Goal: Task Accomplishment & Management: Complete application form

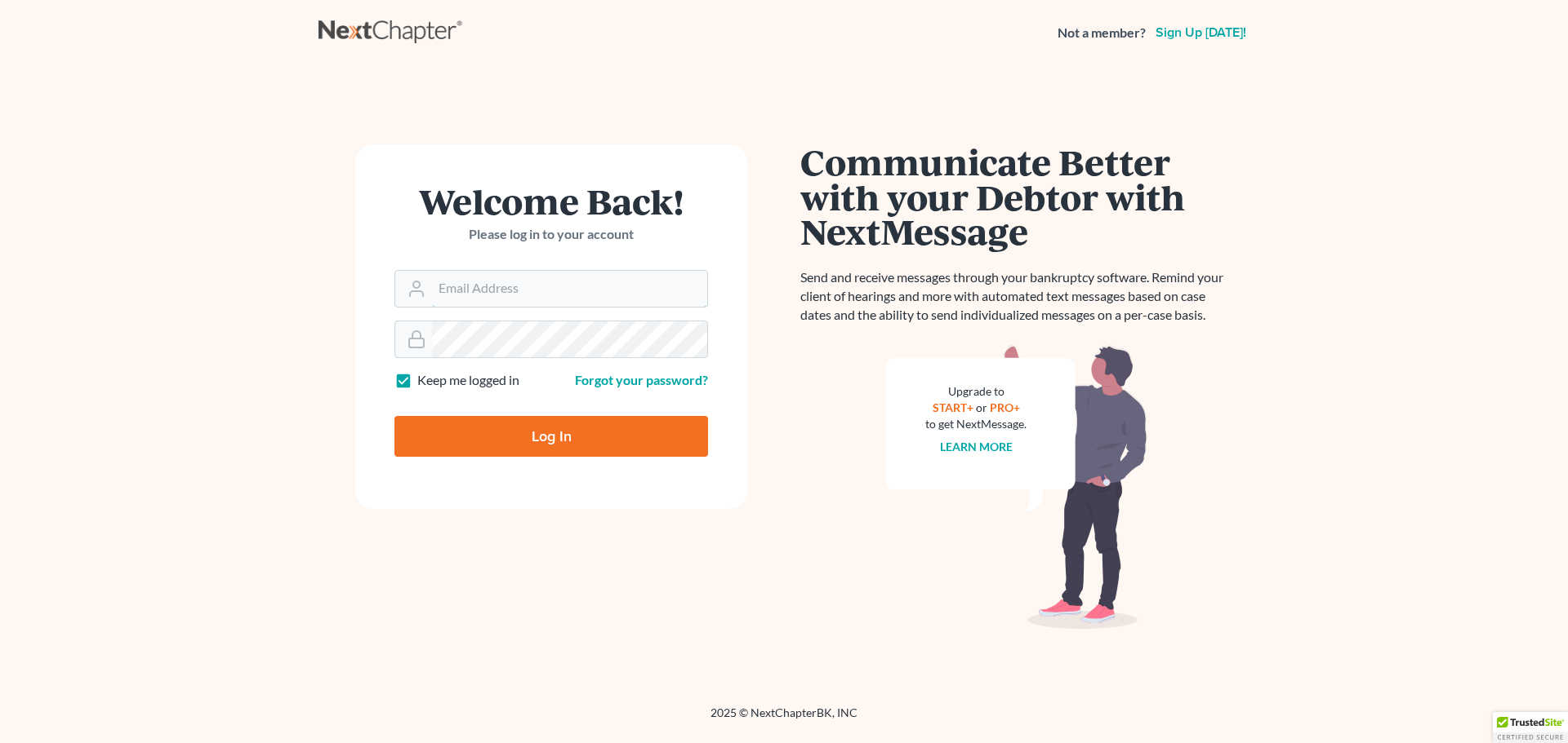
type input "[EMAIL_ADDRESS][DOMAIN_NAME]"
click at [512, 436] on input "Log In" at bounding box center [551, 437] width 314 height 41
type input "Thinking..."
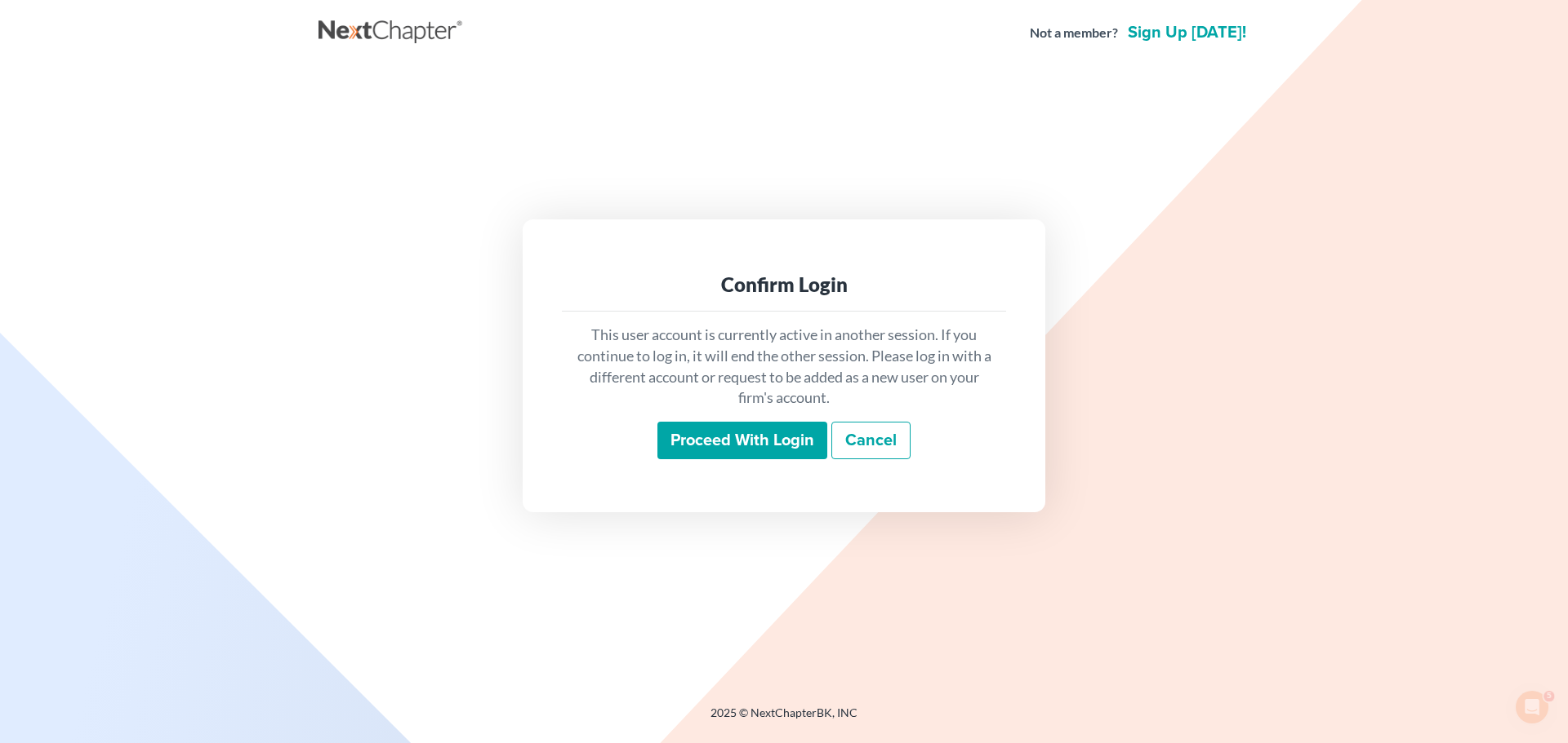
click at [709, 437] on input "Proceed with login" at bounding box center [742, 441] width 170 height 37
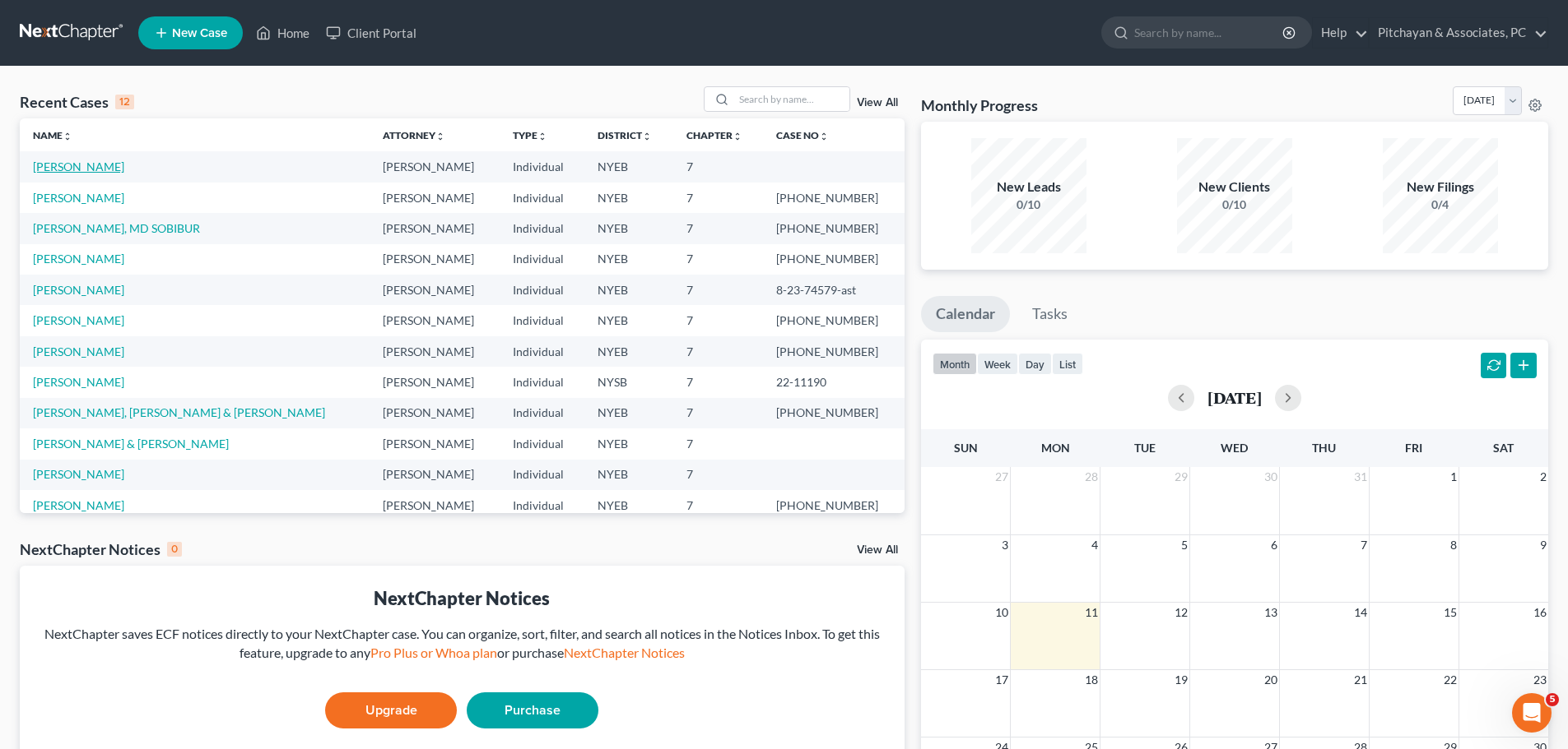
click at [74, 166] on link "[PERSON_NAME]" at bounding box center [79, 167] width 92 height 14
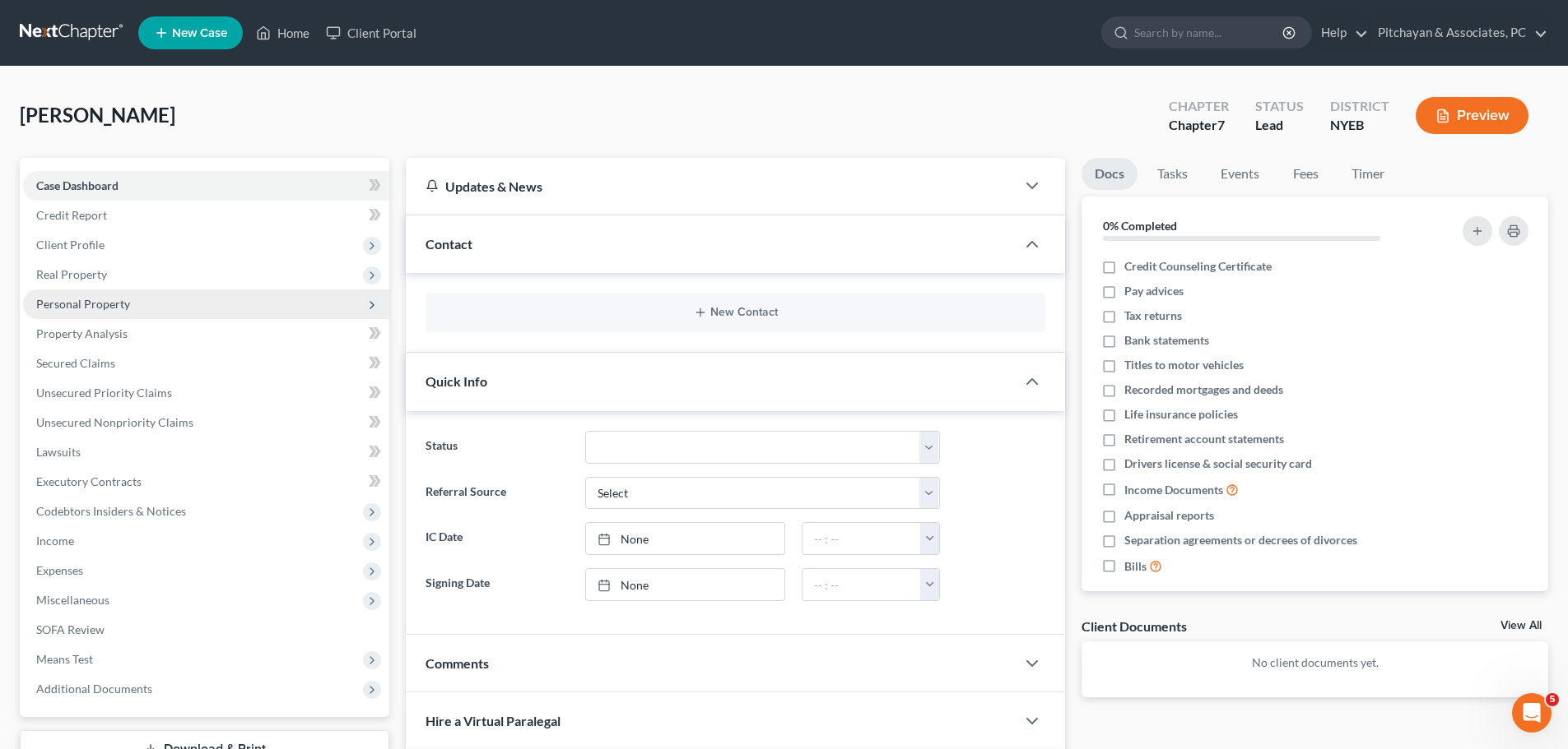
click at [72, 303] on span "Personal Property" at bounding box center [83, 304] width 93 height 14
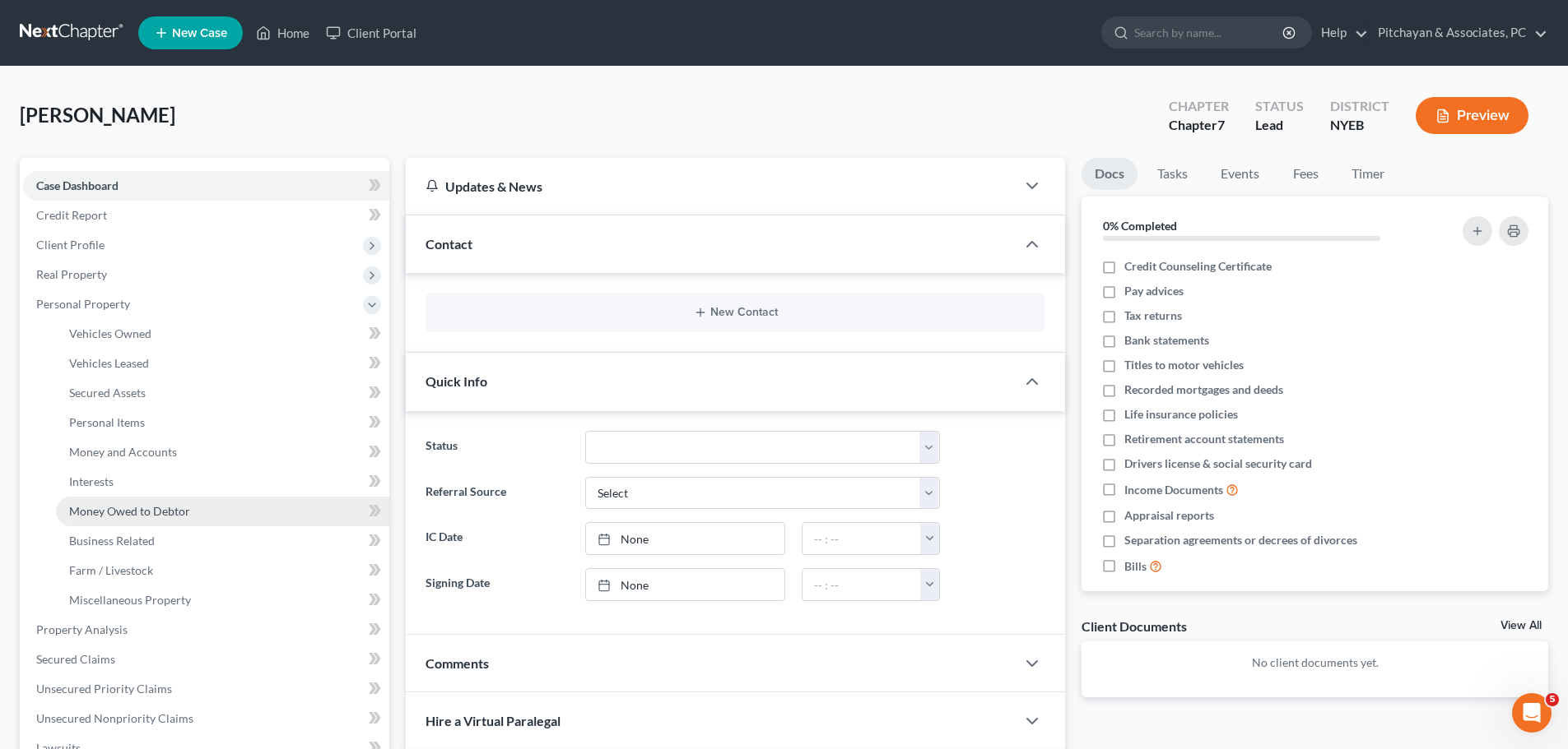
click at [107, 512] on span "Money Owed to Debtor" at bounding box center [129, 511] width 121 height 14
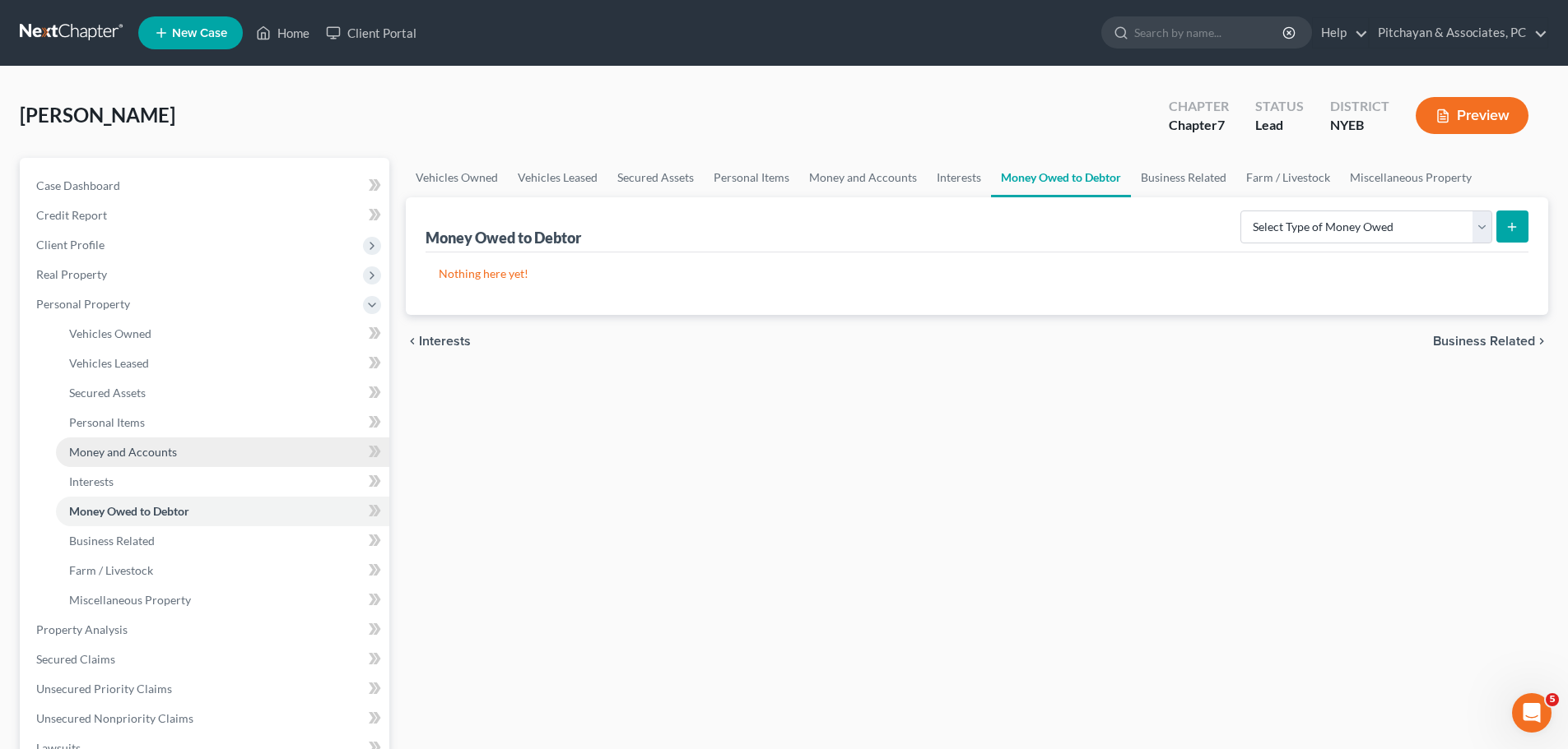
click at [111, 450] on span "Money and Accounts" at bounding box center [123, 453] width 108 height 14
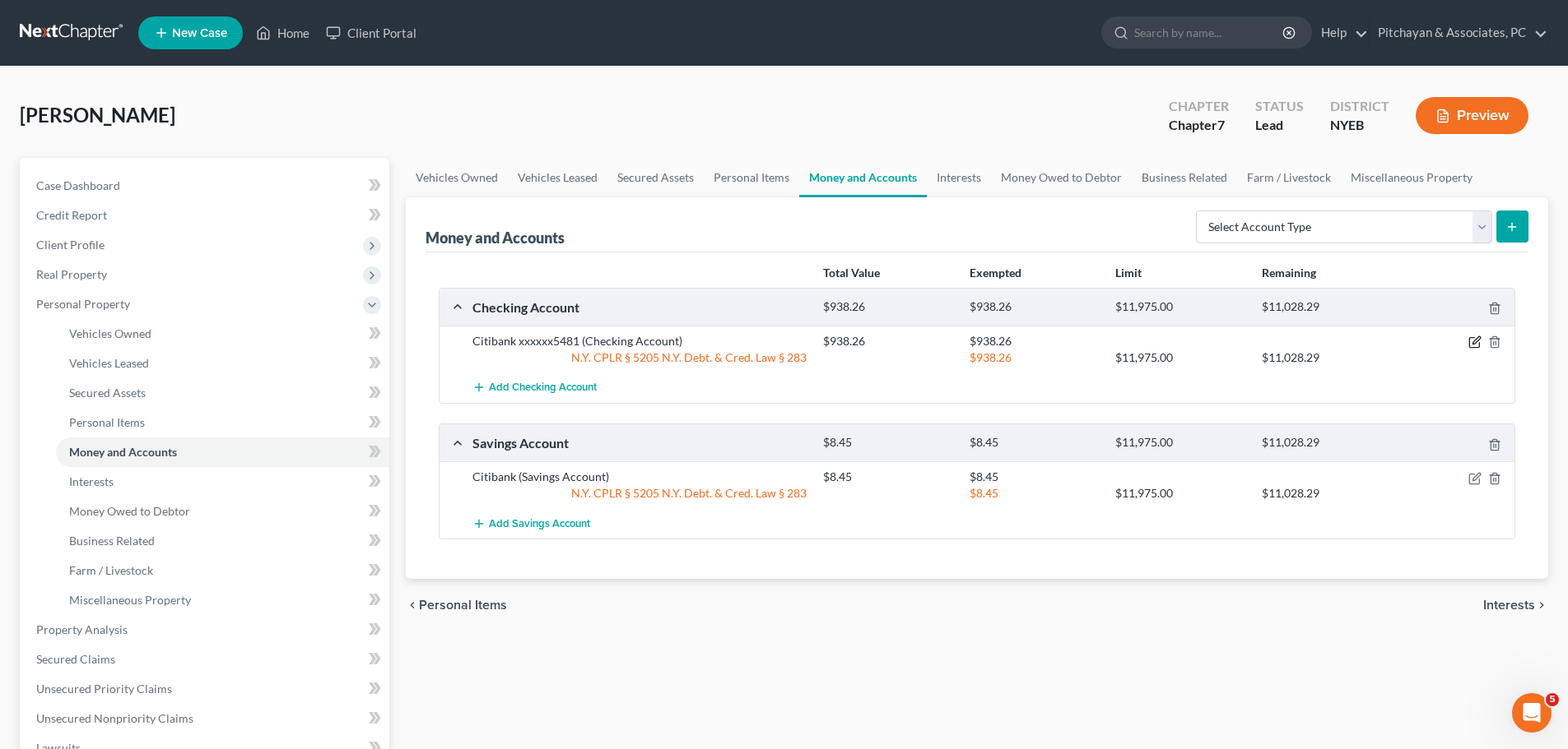
click at [1470, 343] on icon "button" at bounding box center [1475, 342] width 13 height 13
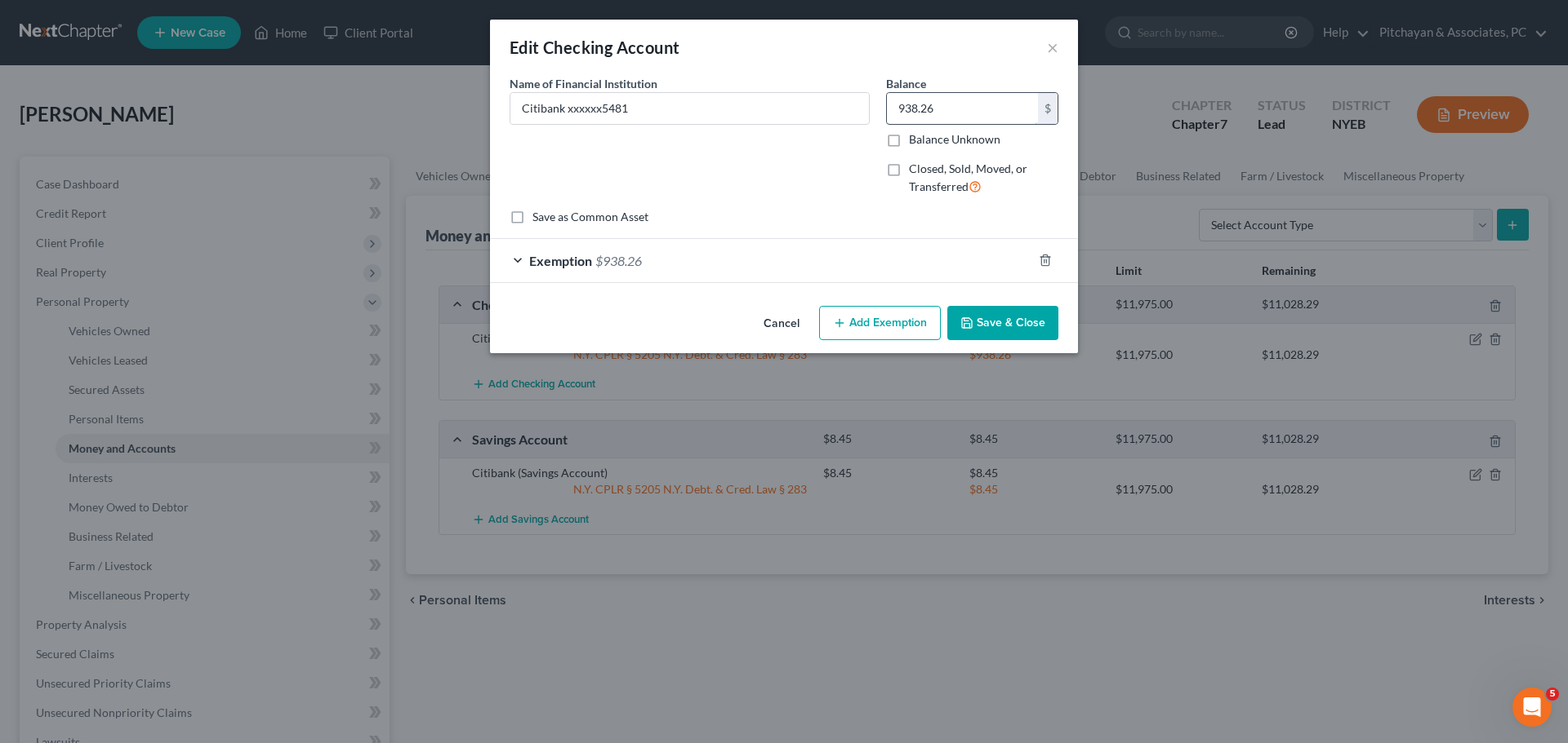
click at [900, 107] on input "938.26" at bounding box center [962, 108] width 151 height 31
type input "100"
click at [743, 167] on div "Name of Financial Institution * Citibank xxxxxx5481" at bounding box center [689, 142] width 376 height 134
click at [513, 261] on div "Exemption $938.26" at bounding box center [761, 260] width 542 height 44
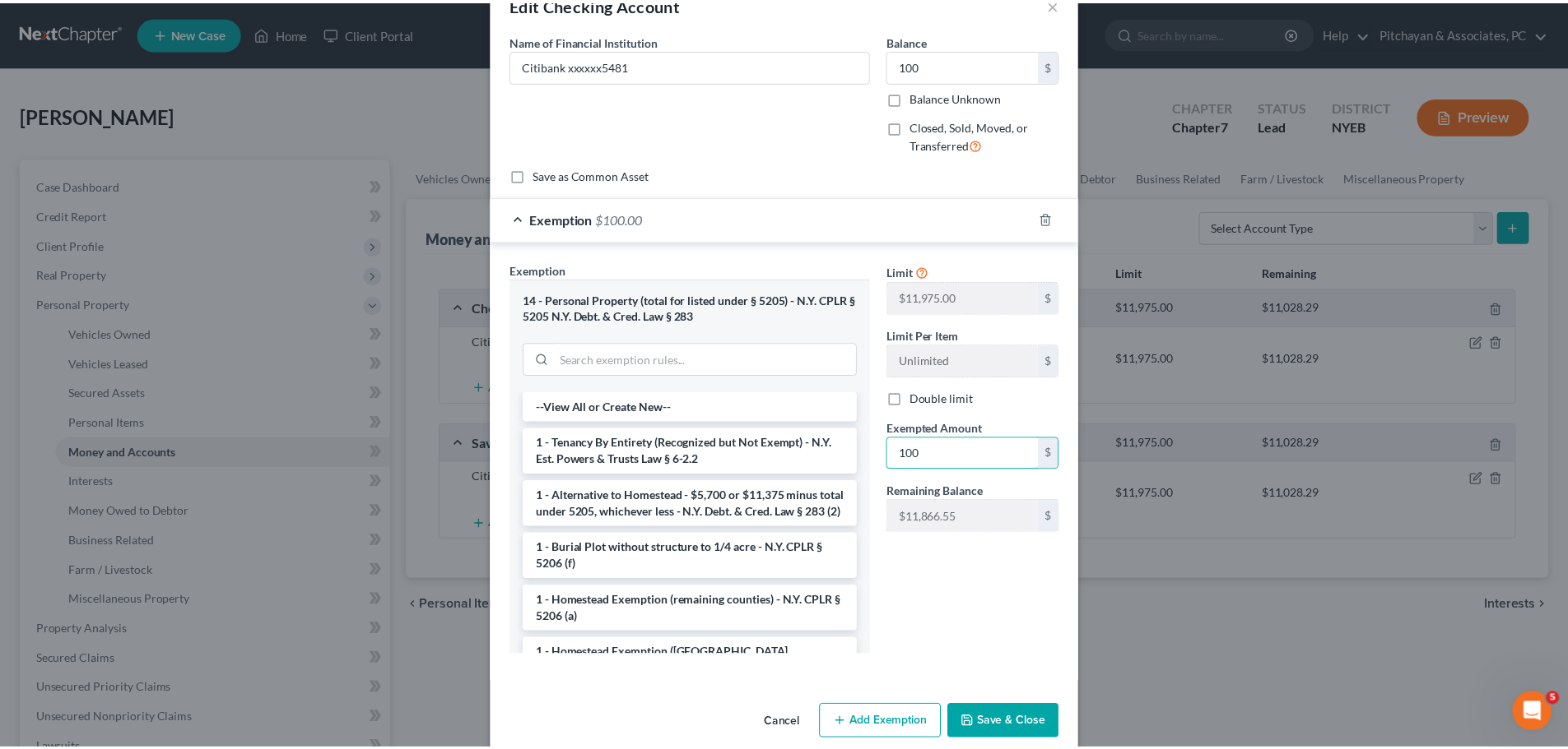
scroll to position [67, 0]
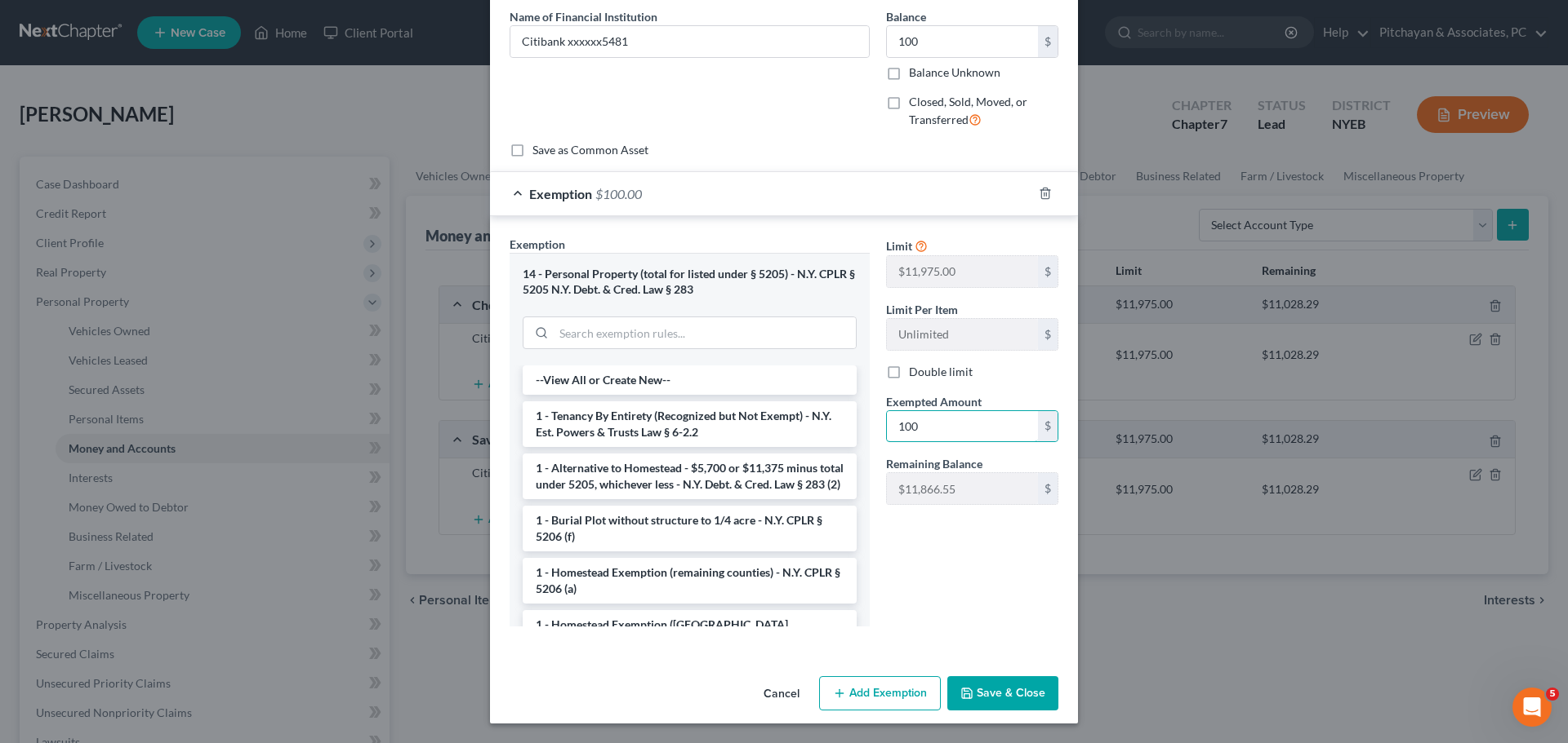
type input "100"
click at [986, 704] on button "Save & Close" at bounding box center [1003, 693] width 111 height 34
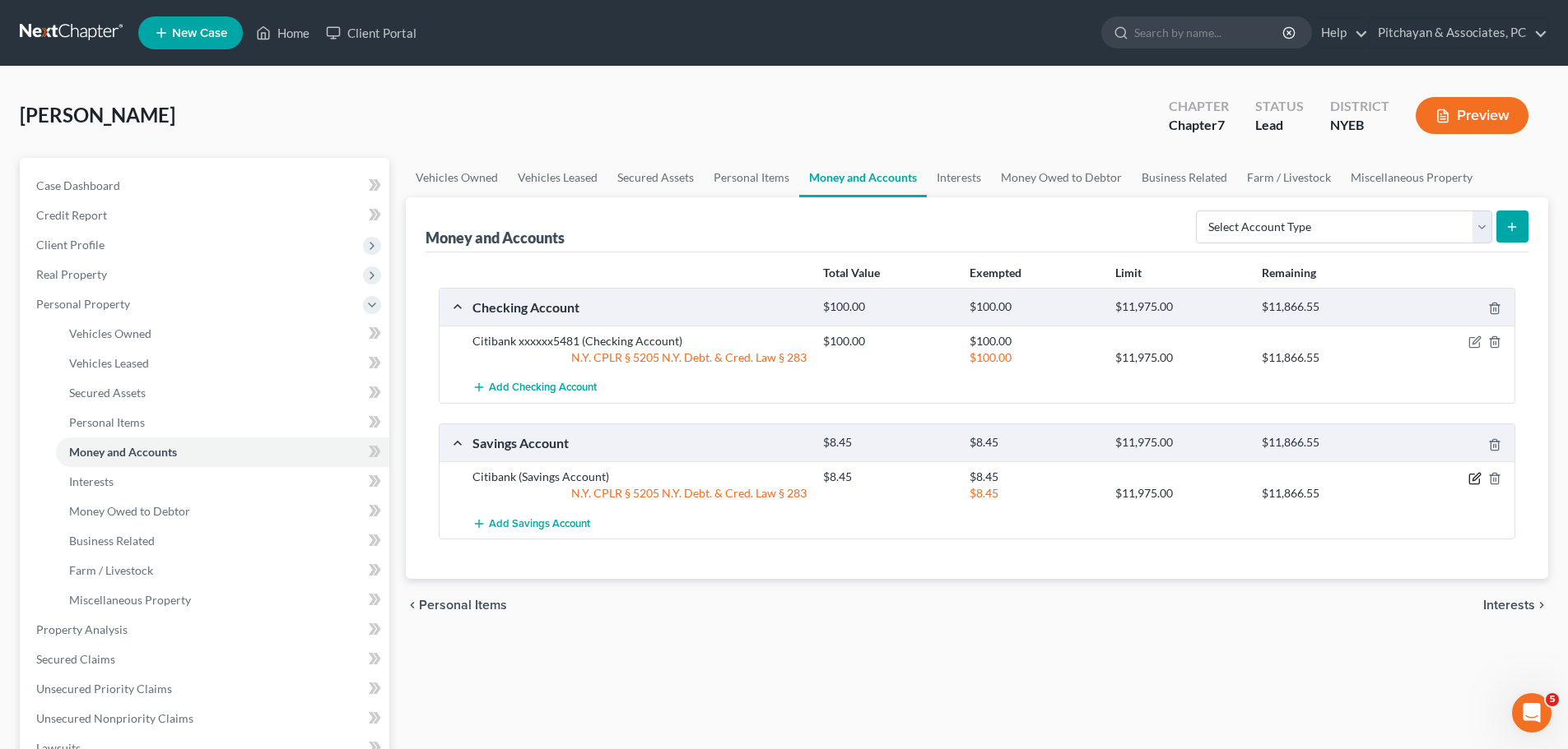
click at [1474, 483] on icon "button" at bounding box center [1475, 479] width 13 height 13
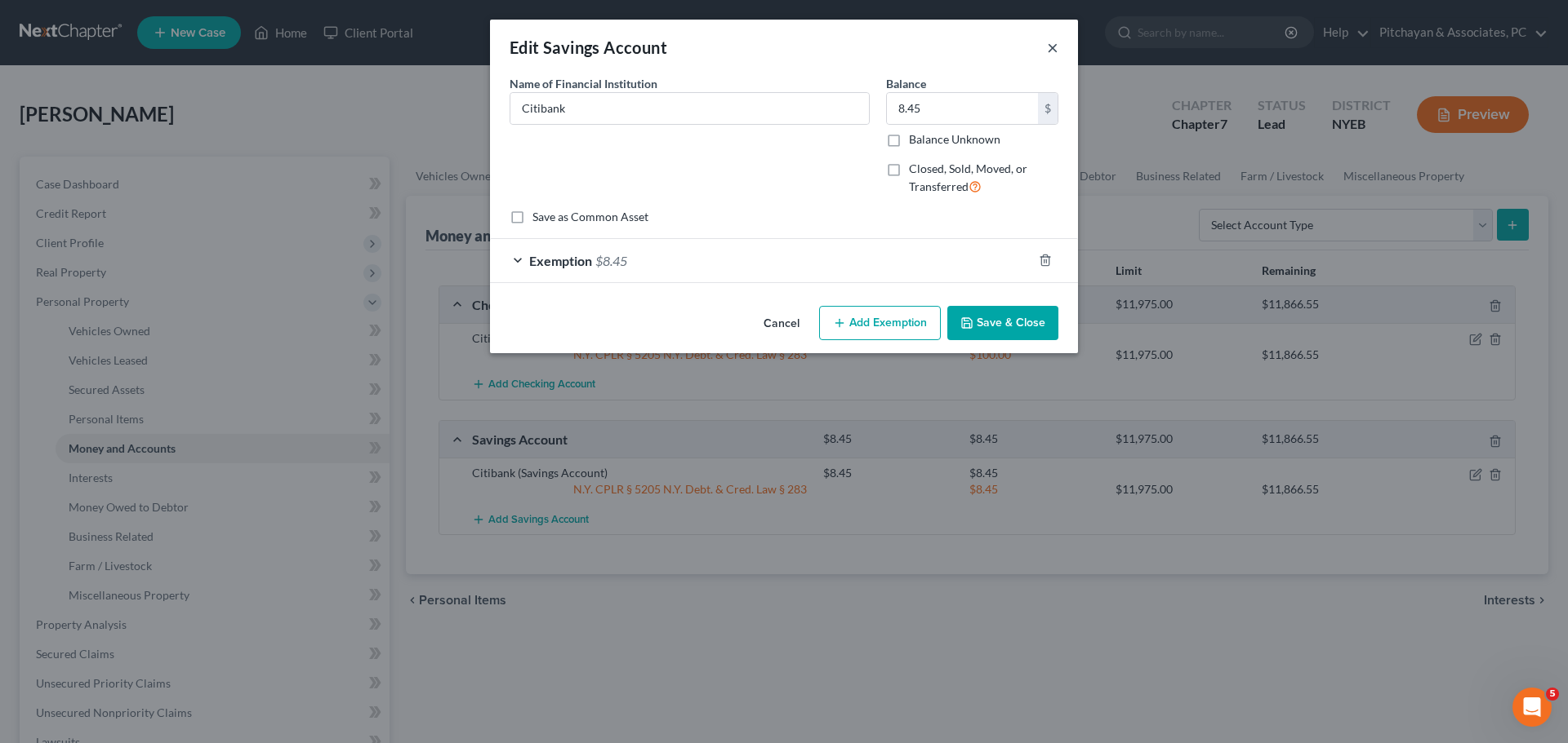
click at [1051, 53] on button "×" at bounding box center [1052, 47] width 12 height 20
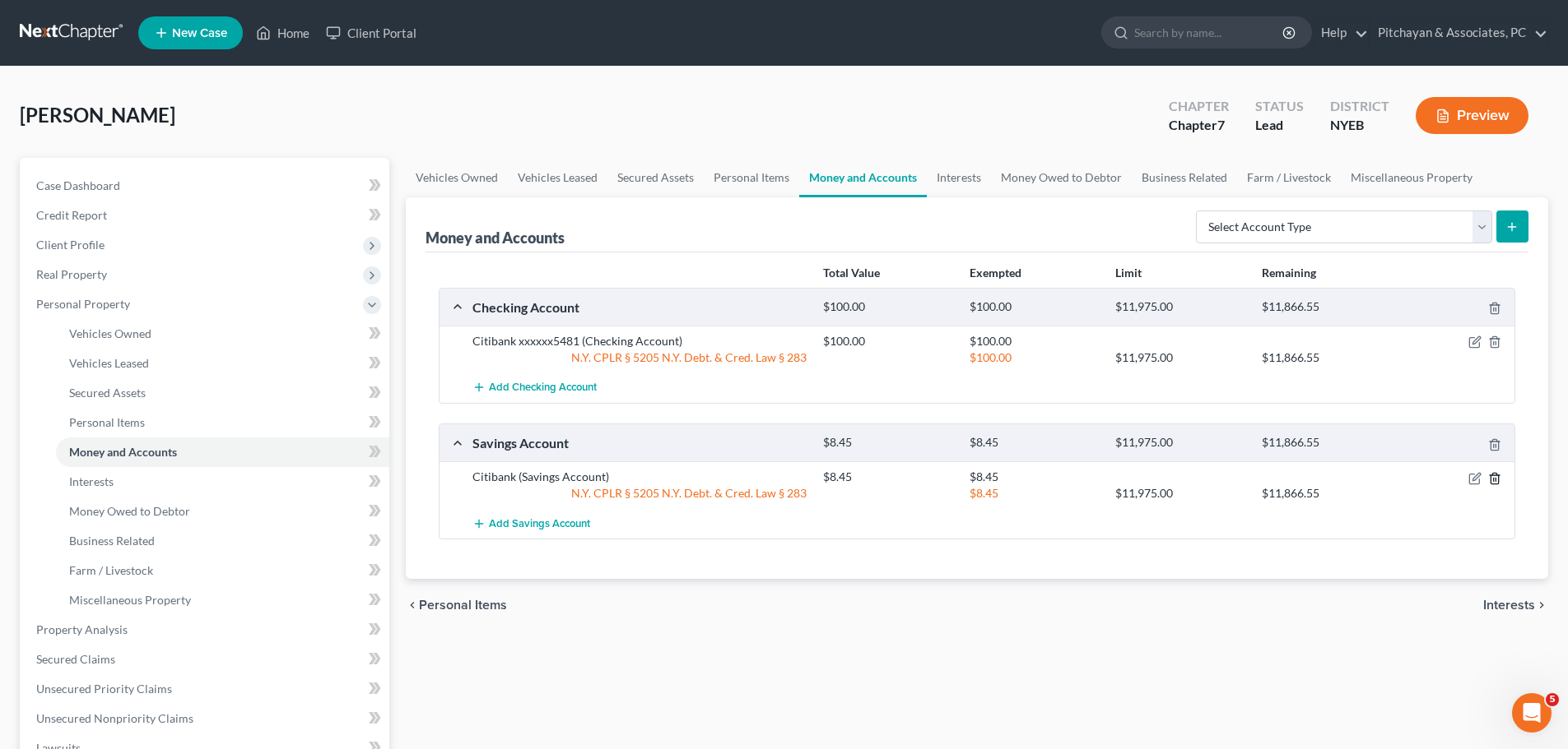
click at [1493, 475] on icon "button" at bounding box center [1494, 479] width 13 height 13
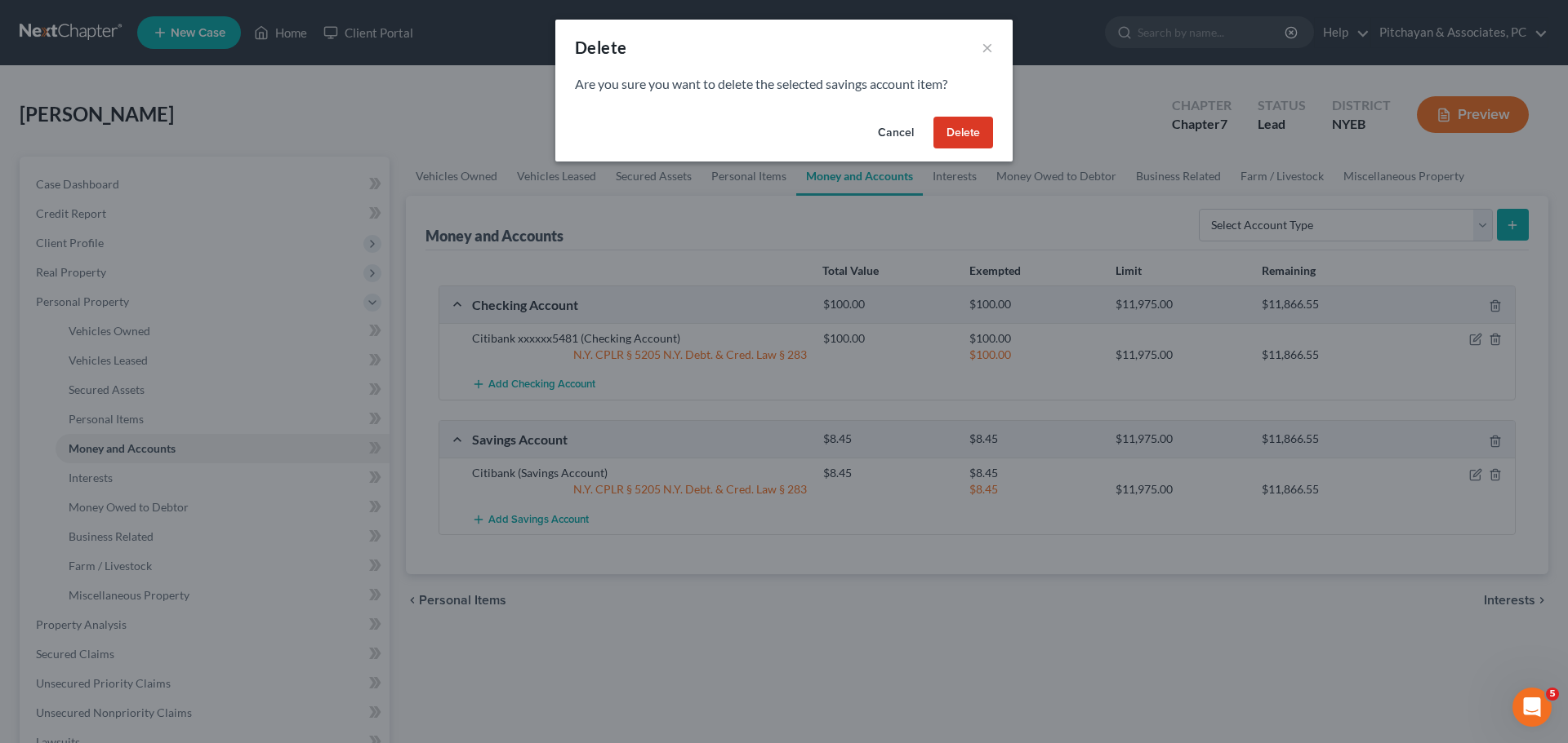
click at [976, 134] on button "Delete" at bounding box center [963, 133] width 60 height 33
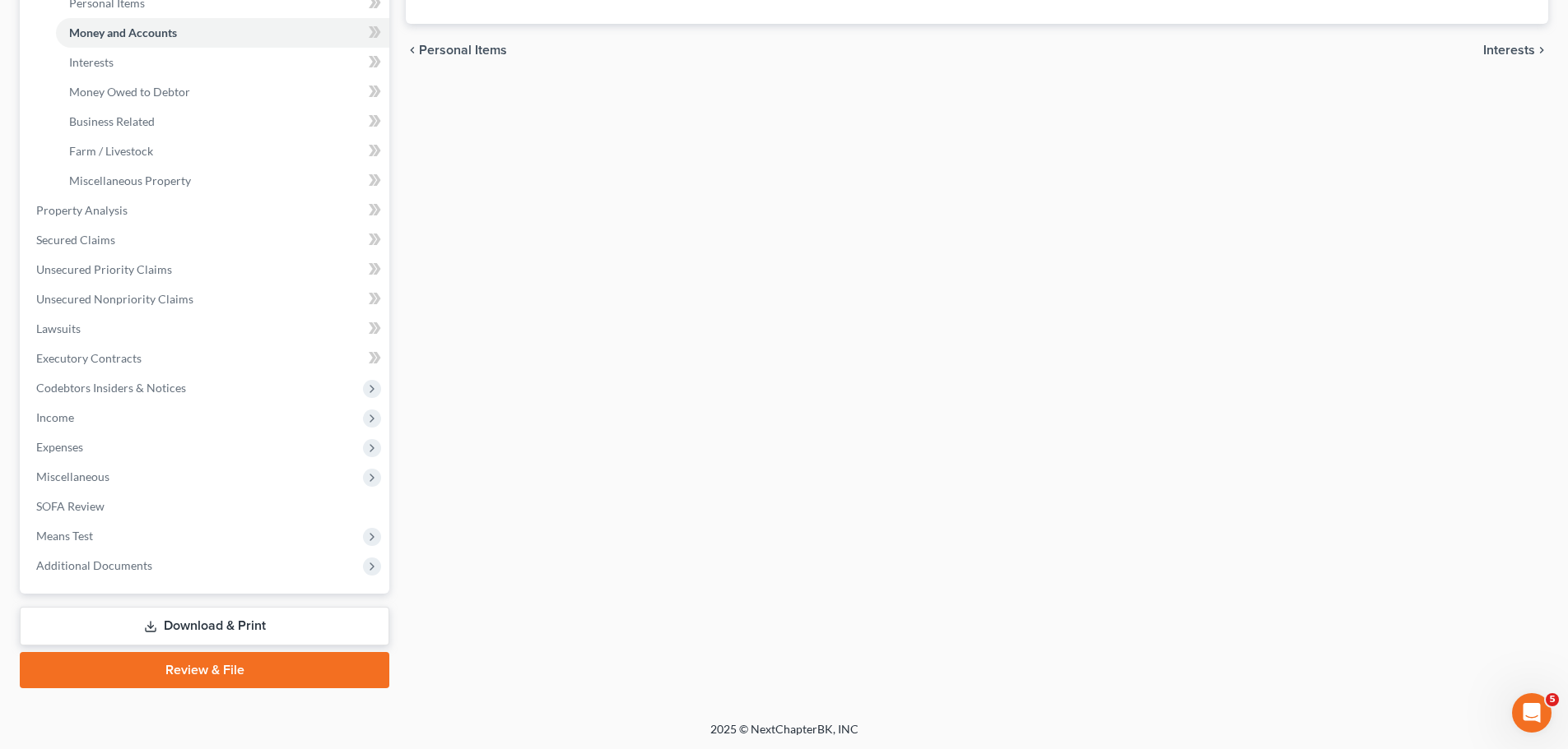
scroll to position [421, 0]
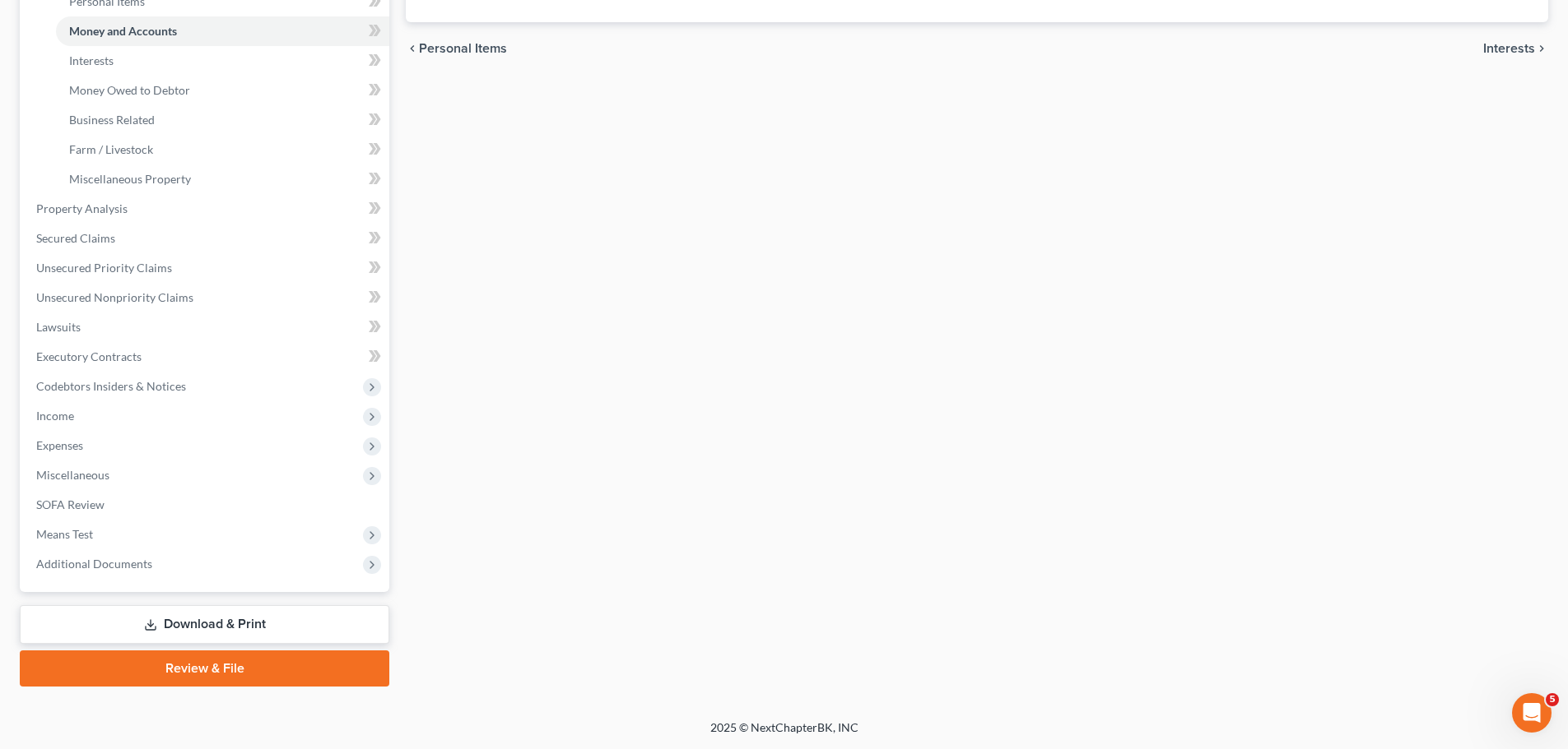
click at [195, 661] on link "Review & File" at bounding box center [204, 669] width 369 height 36
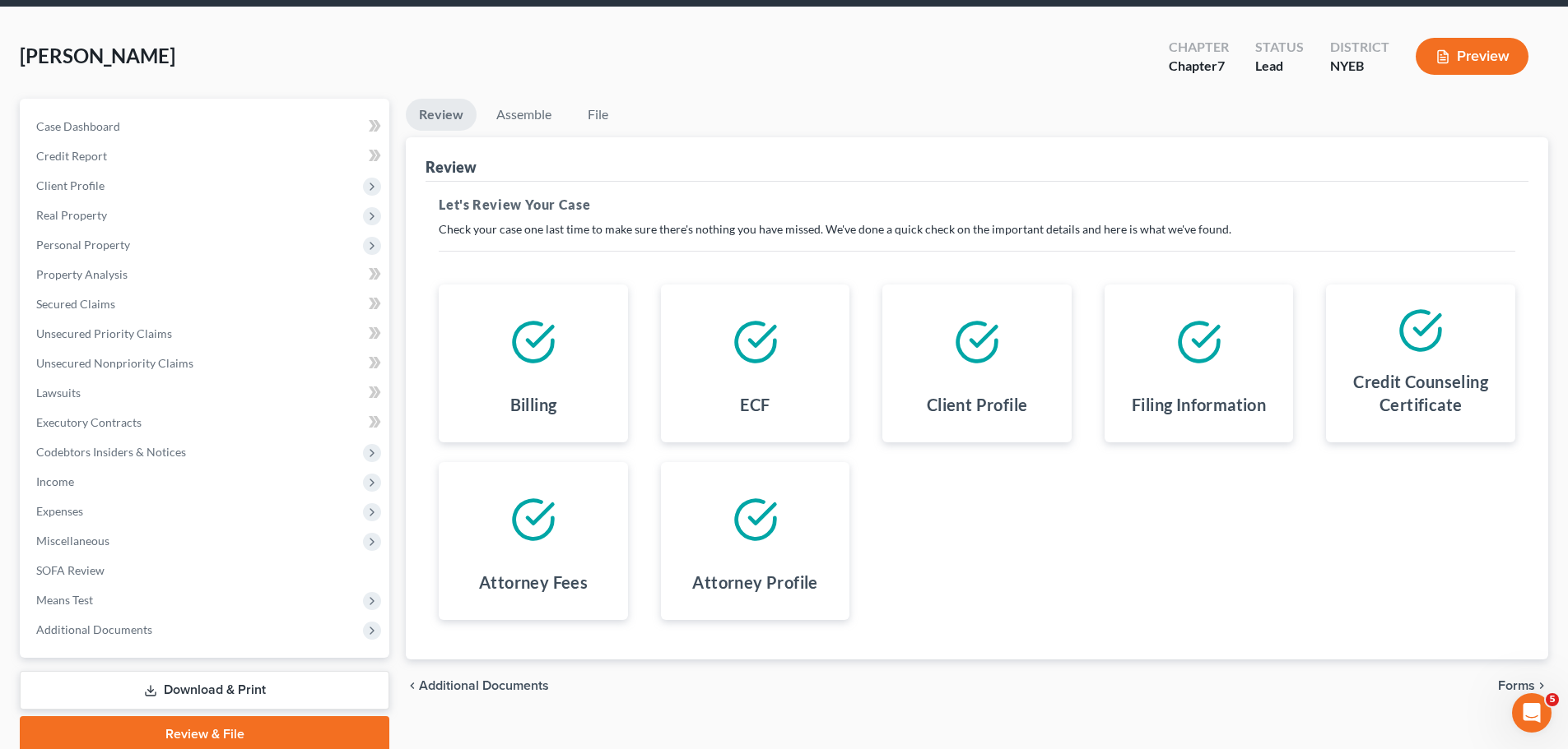
scroll to position [125, 0]
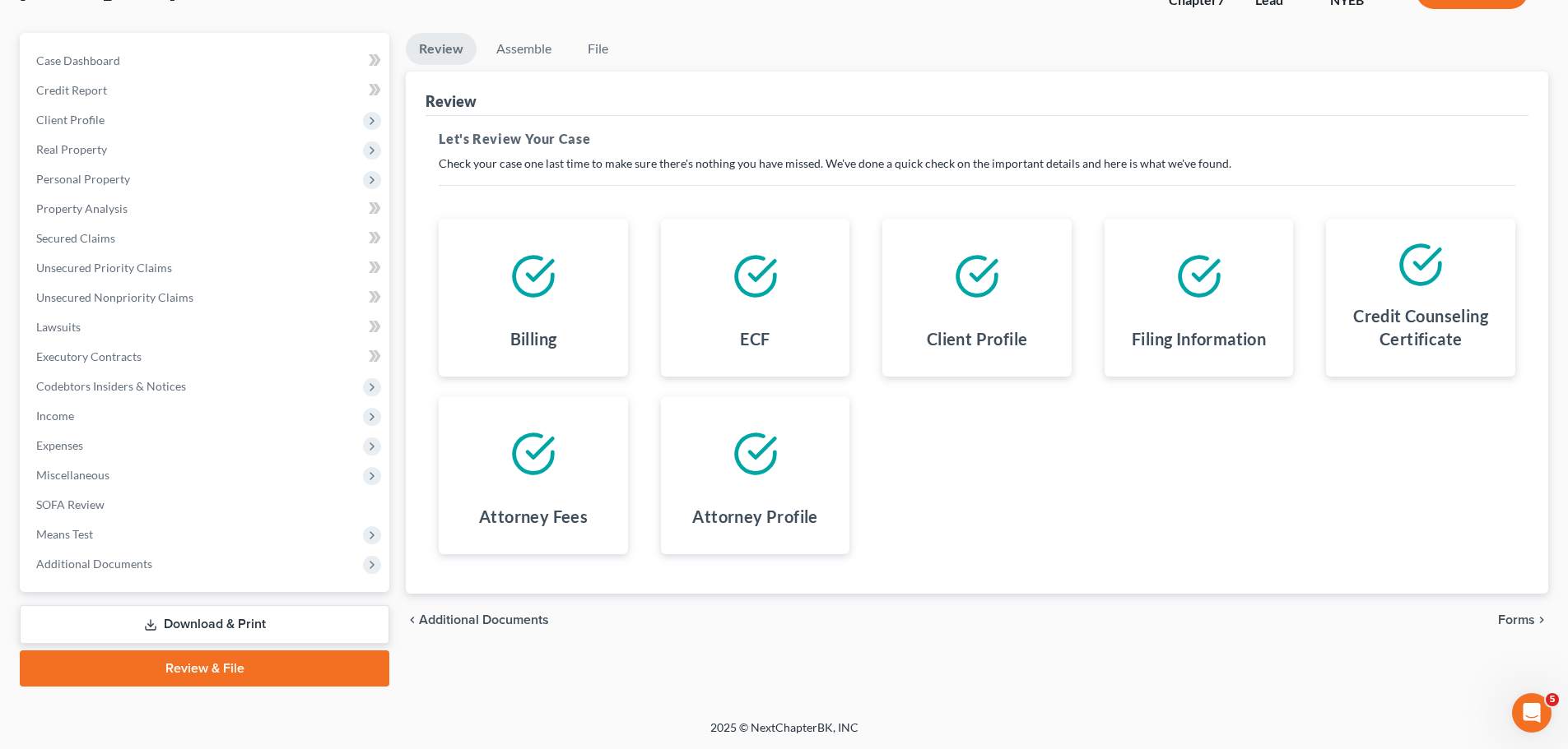
click at [1508, 626] on span "Forms" at bounding box center [1516, 620] width 37 height 13
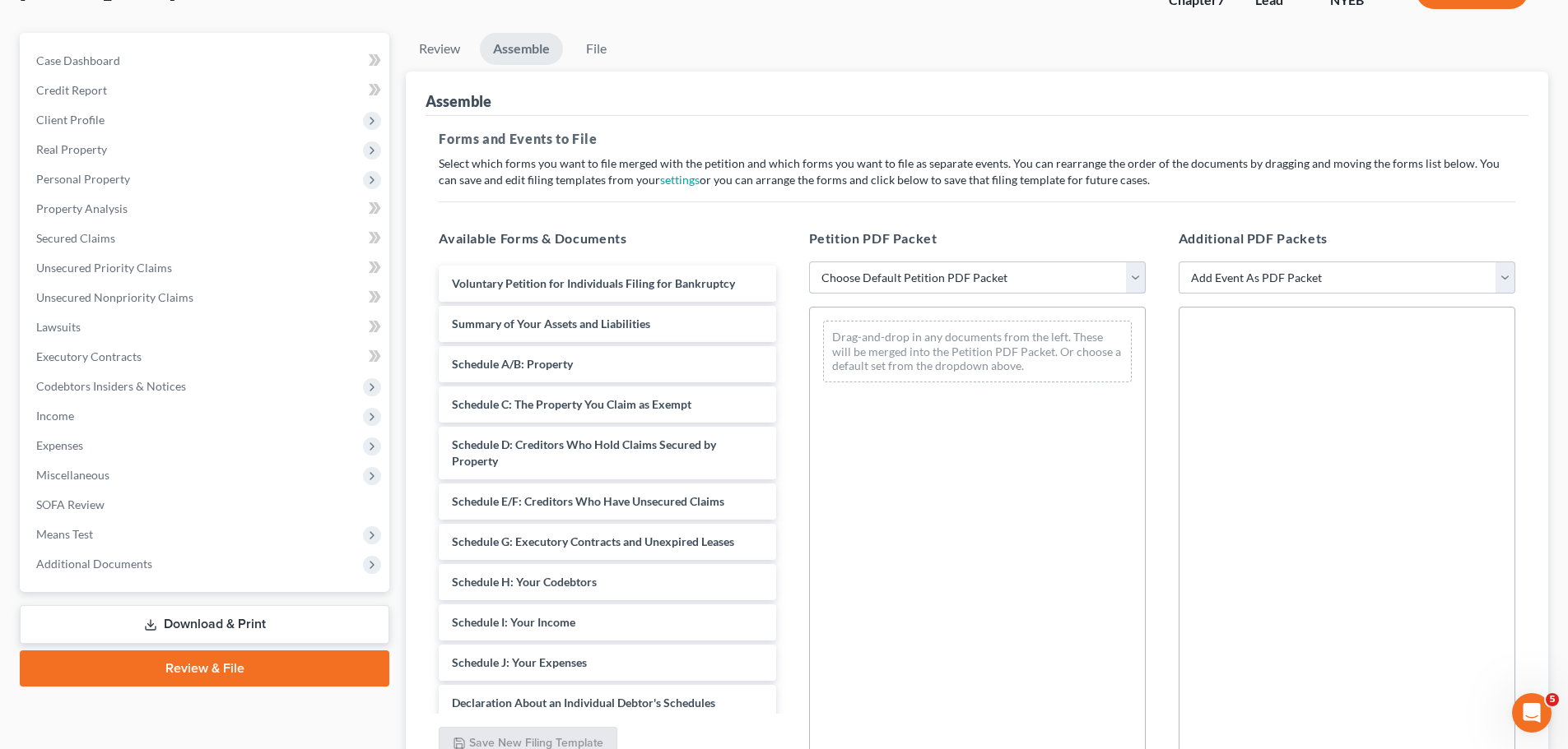
click at [907, 279] on select "Choose Default Petition PDF Packet Complete Bankruptcy Petition (all forms and …" at bounding box center [977, 278] width 337 height 33
select select "0"
click at [809, 261] on select "Choose Default Petition PDF Packet Complete Bankruptcy Petition (all forms and …" at bounding box center [977, 278] width 337 height 33
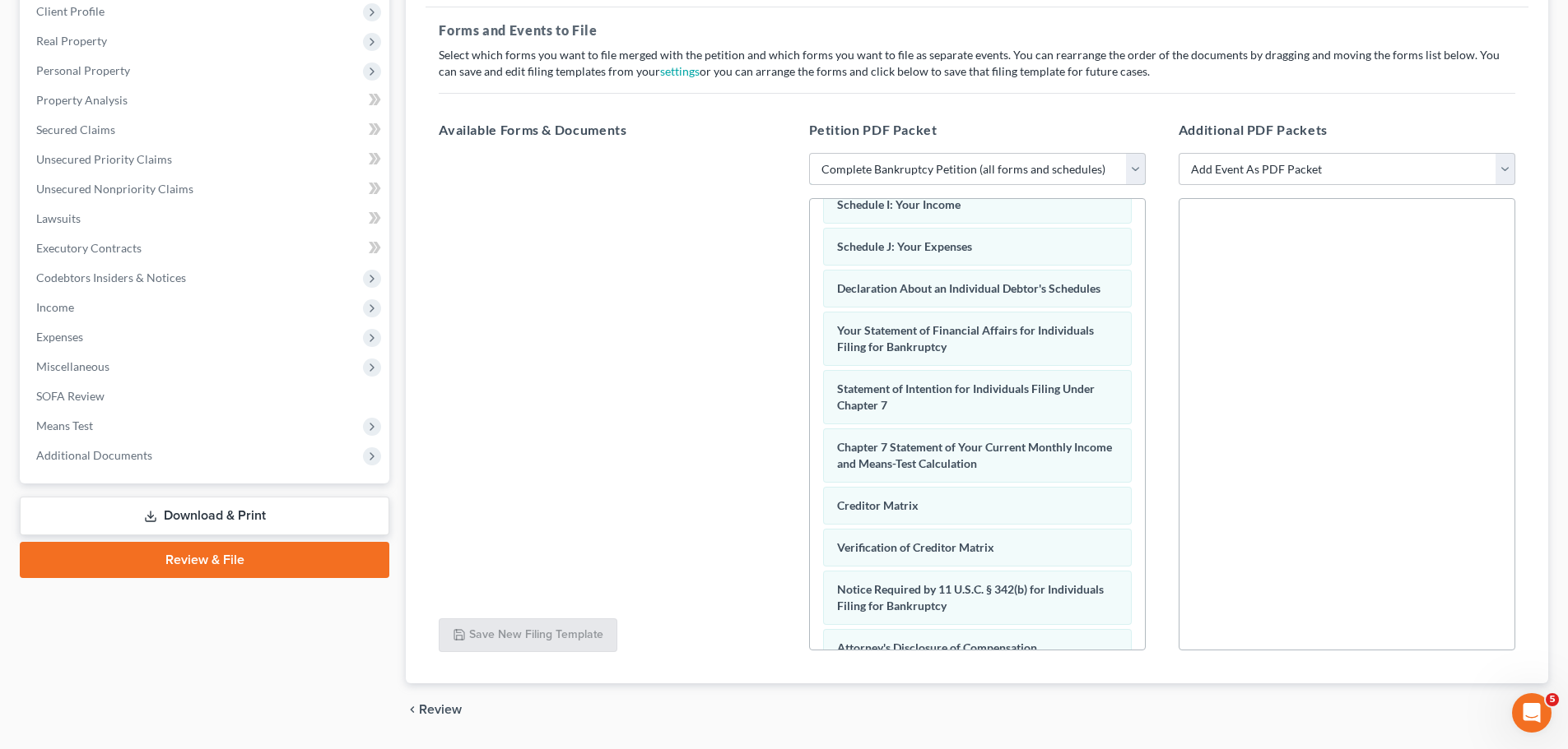
scroll to position [283, 0]
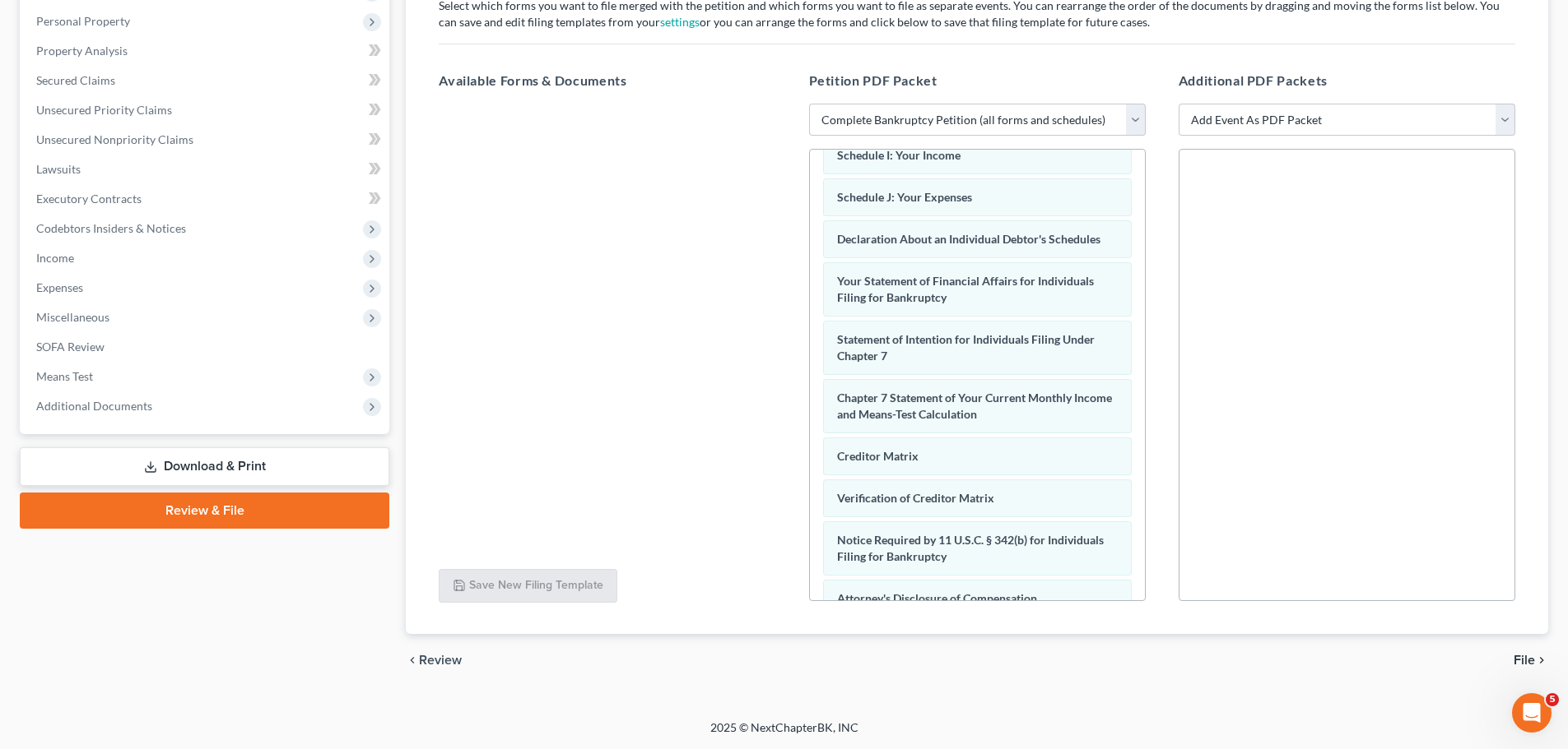
click at [1526, 661] on span "File" at bounding box center [1524, 660] width 22 height 13
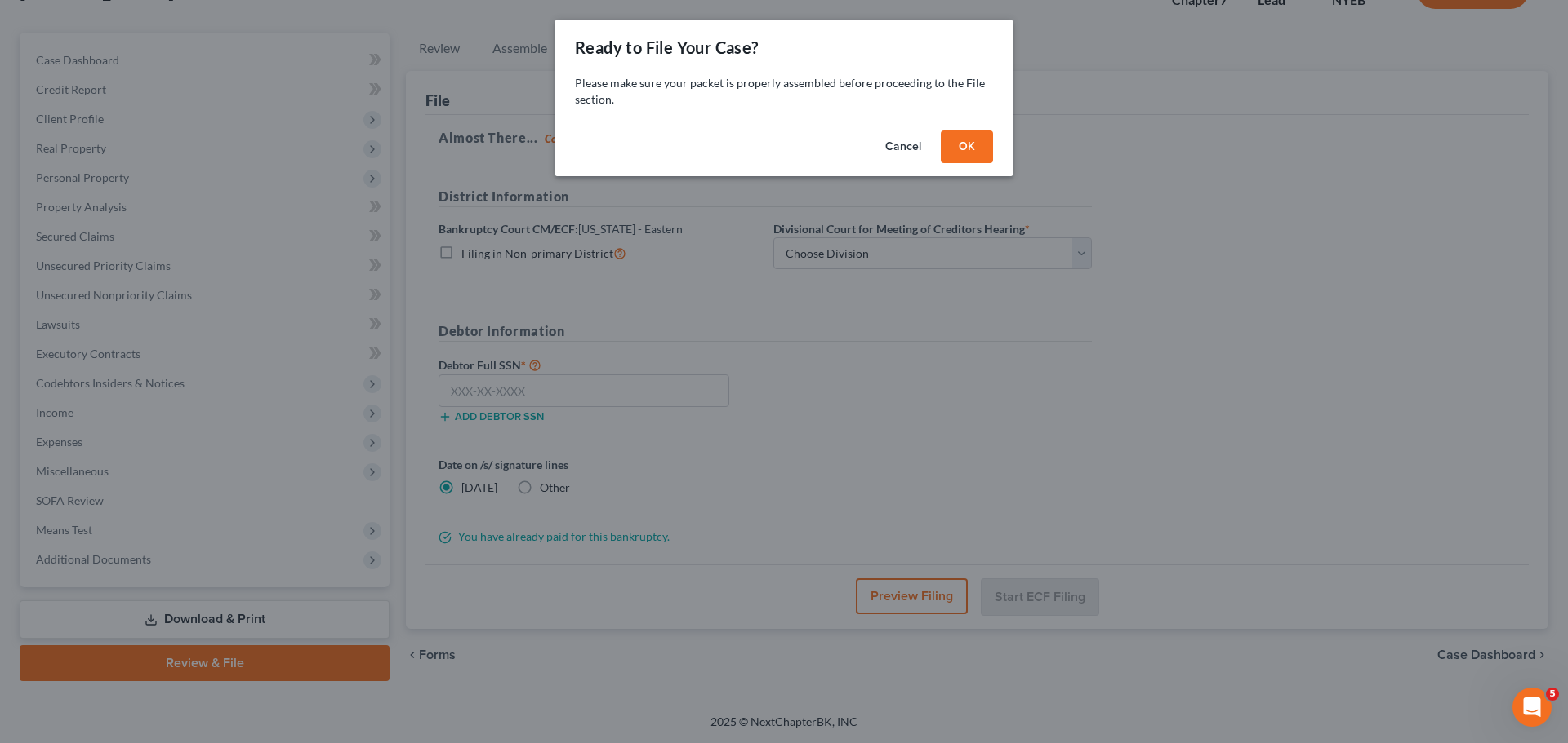
click at [960, 139] on button "OK" at bounding box center [966, 147] width 53 height 33
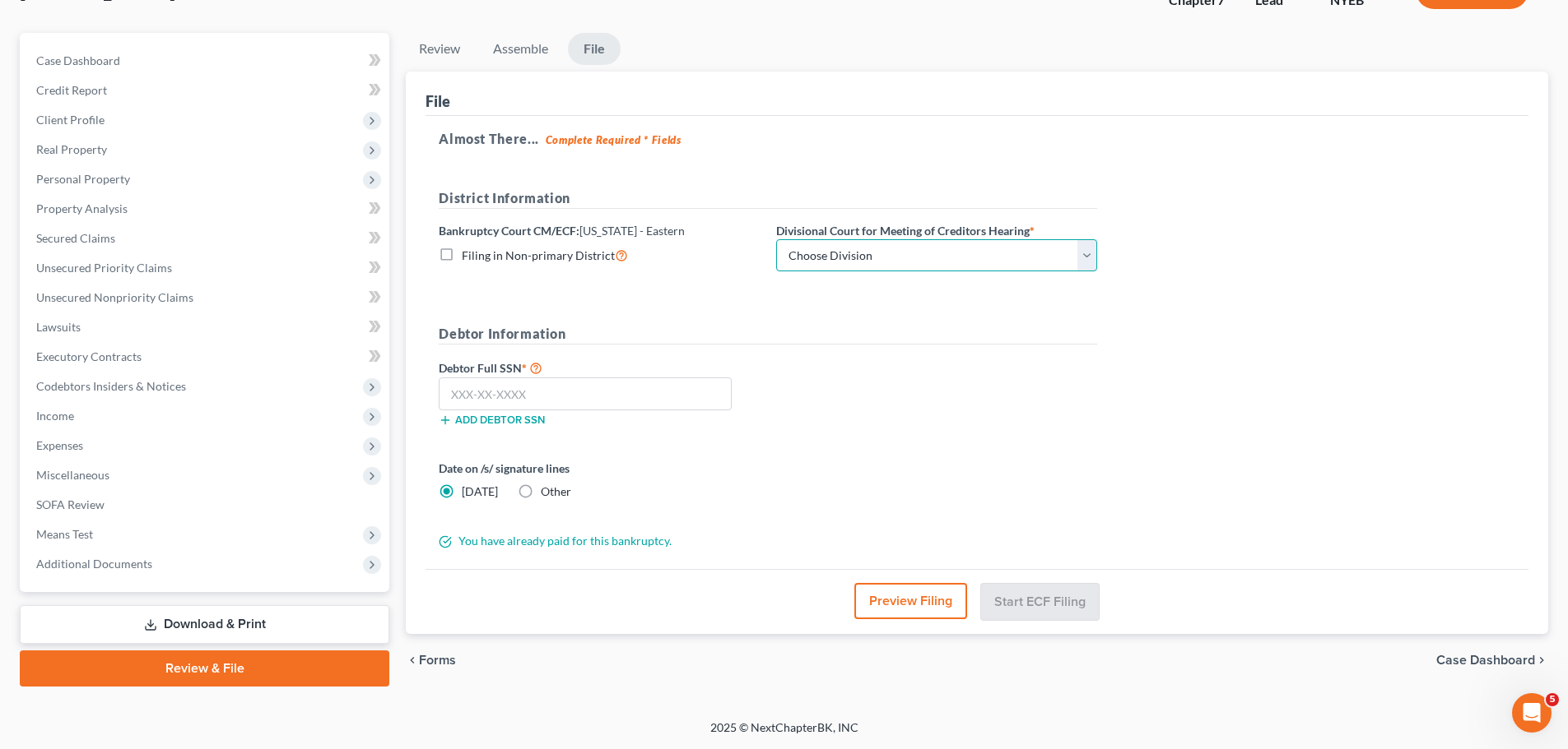
click at [890, 257] on select "Choose Division [GEOGRAPHIC_DATA]" at bounding box center [936, 256] width 321 height 33
select select "0"
click at [776, 240] on select "Choose Division [GEOGRAPHIC_DATA]" at bounding box center [936, 256] width 321 height 33
click at [575, 396] on input "text" at bounding box center [585, 393] width 293 height 33
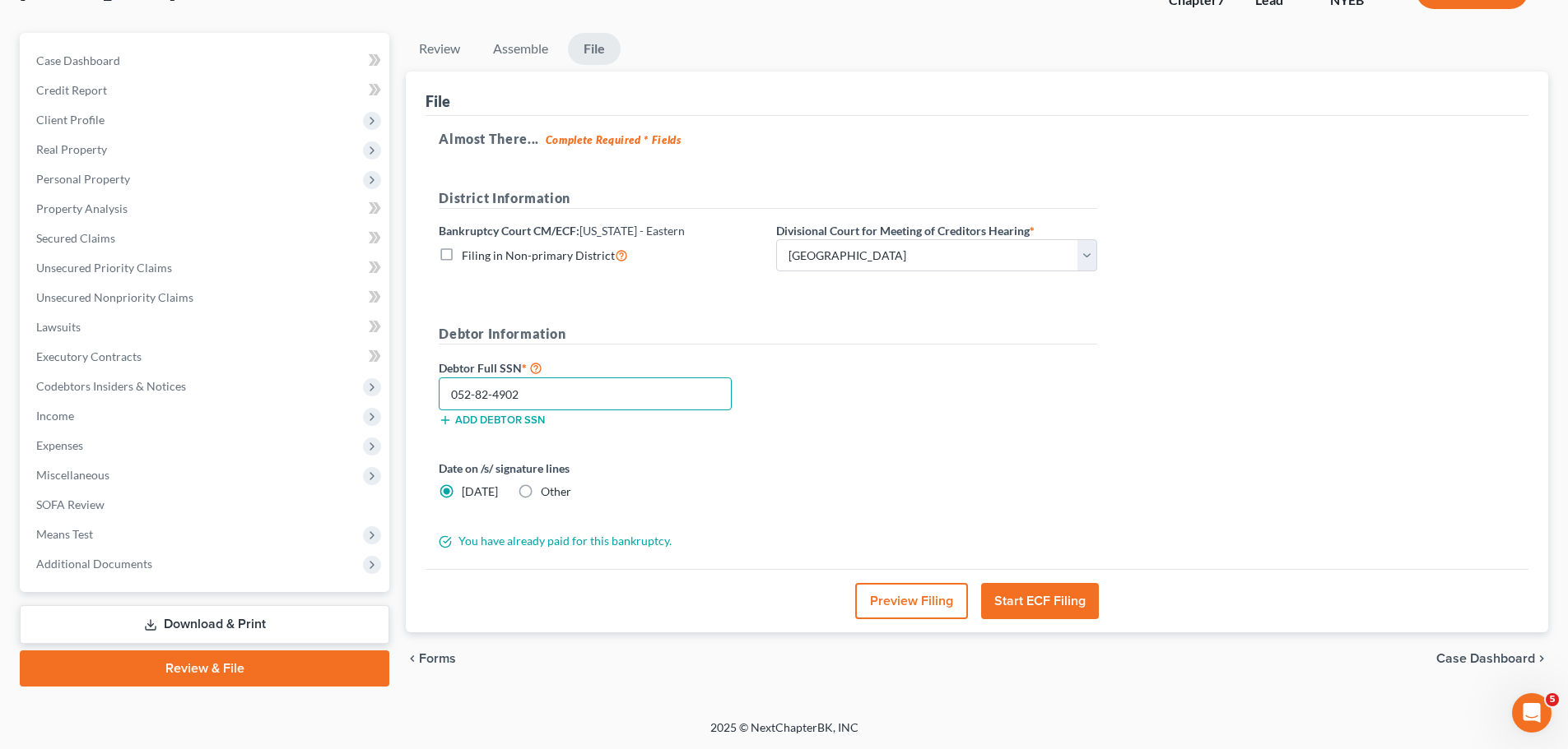
type input "052-82-4902"
click at [541, 494] on label "Other" at bounding box center [556, 492] width 31 height 16
click at [547, 494] on input "Other" at bounding box center [553, 489] width 11 height 11
radio input "true"
radio input "false"
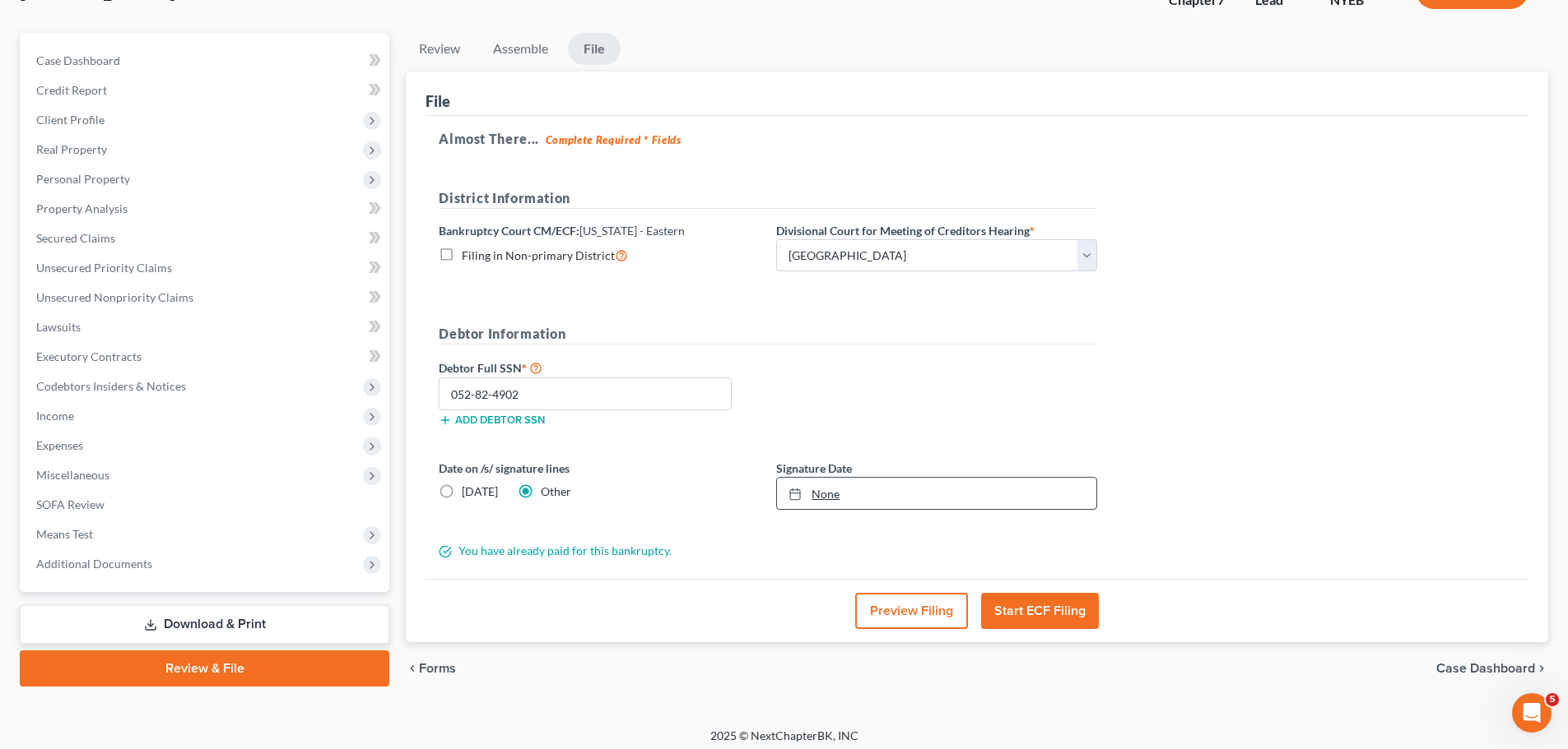
type input "[DATE]"
click at [830, 498] on link "None" at bounding box center [936, 493] width 319 height 31
click at [1045, 607] on button "Start ECF Filing" at bounding box center [1040, 611] width 118 height 36
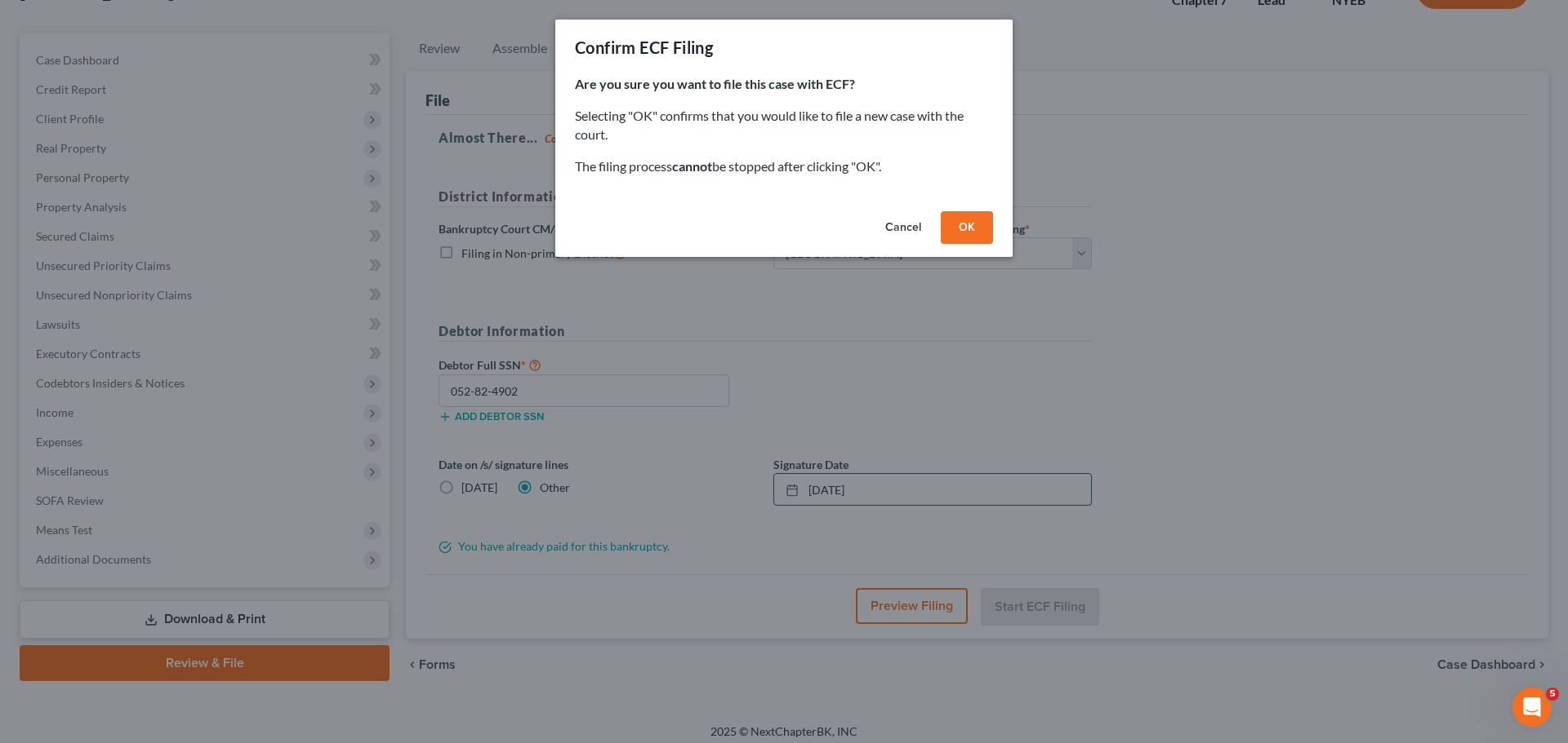
click at [956, 226] on button "OK" at bounding box center [966, 227] width 53 height 33
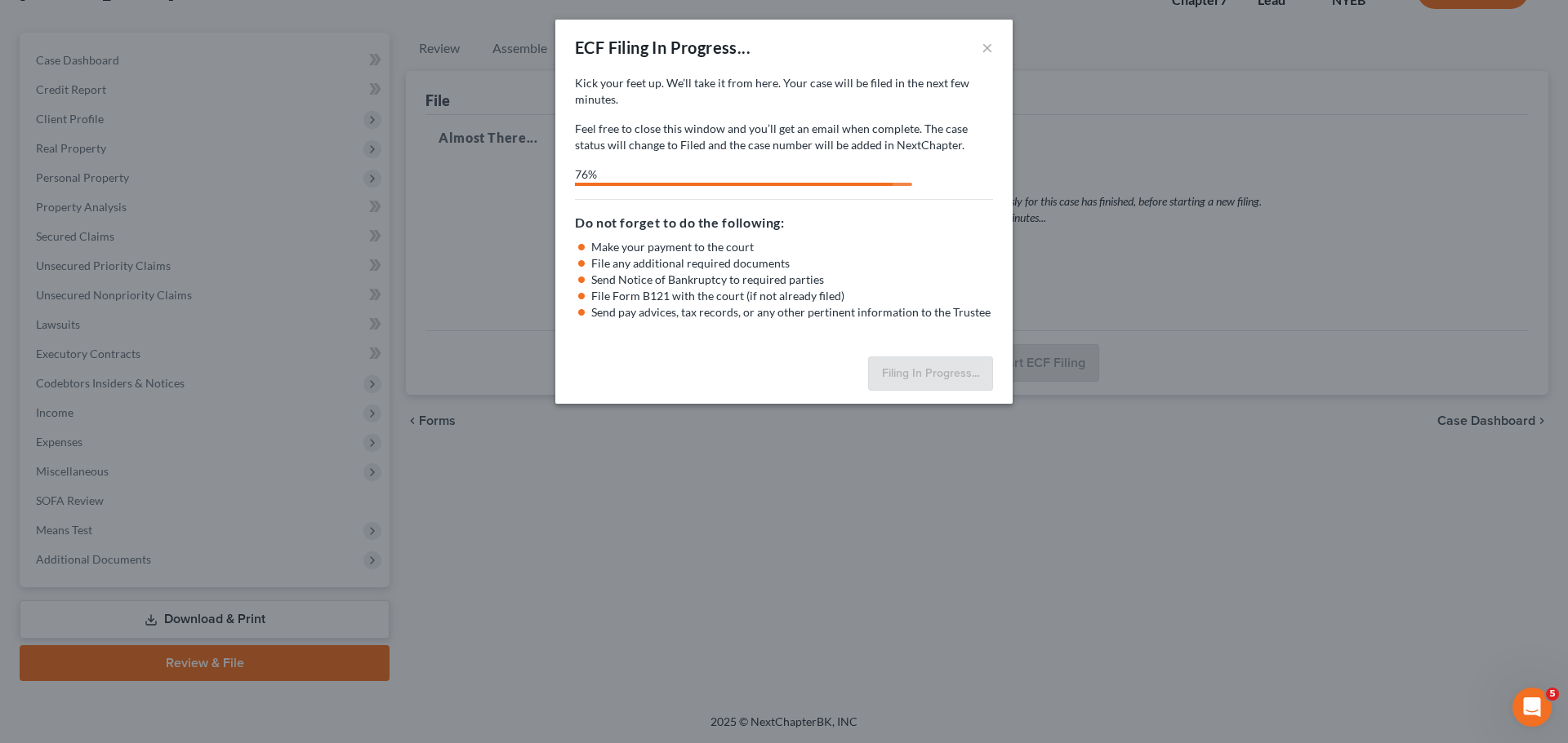
select select "0"
